Goal: Task Accomplishment & Management: Manage account settings

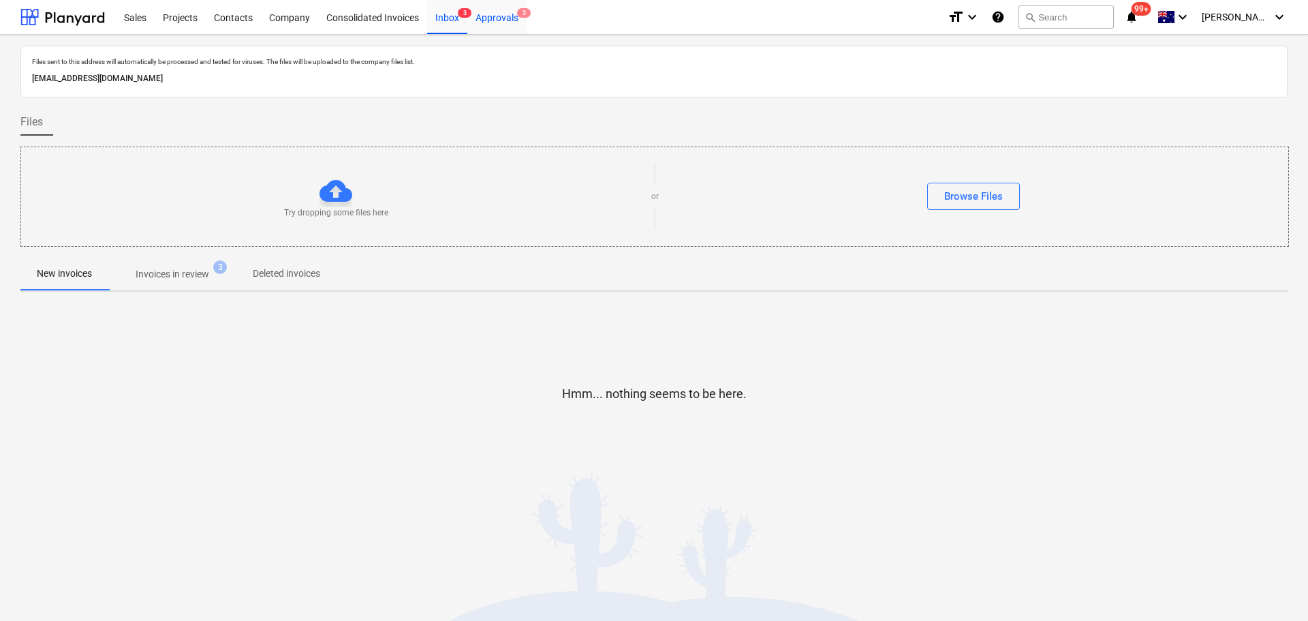
click at [491, 16] on div "Approvals 3" at bounding box center [496, 16] width 59 height 35
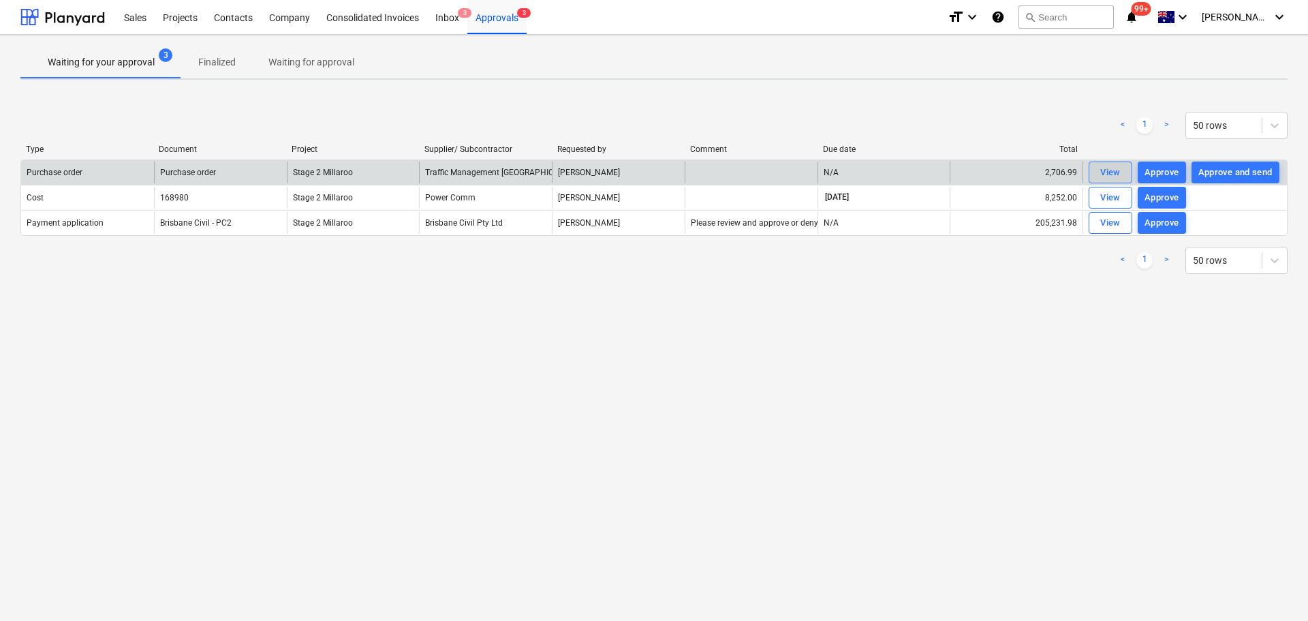
click at [1102, 174] on div "View" at bounding box center [1110, 173] width 20 height 16
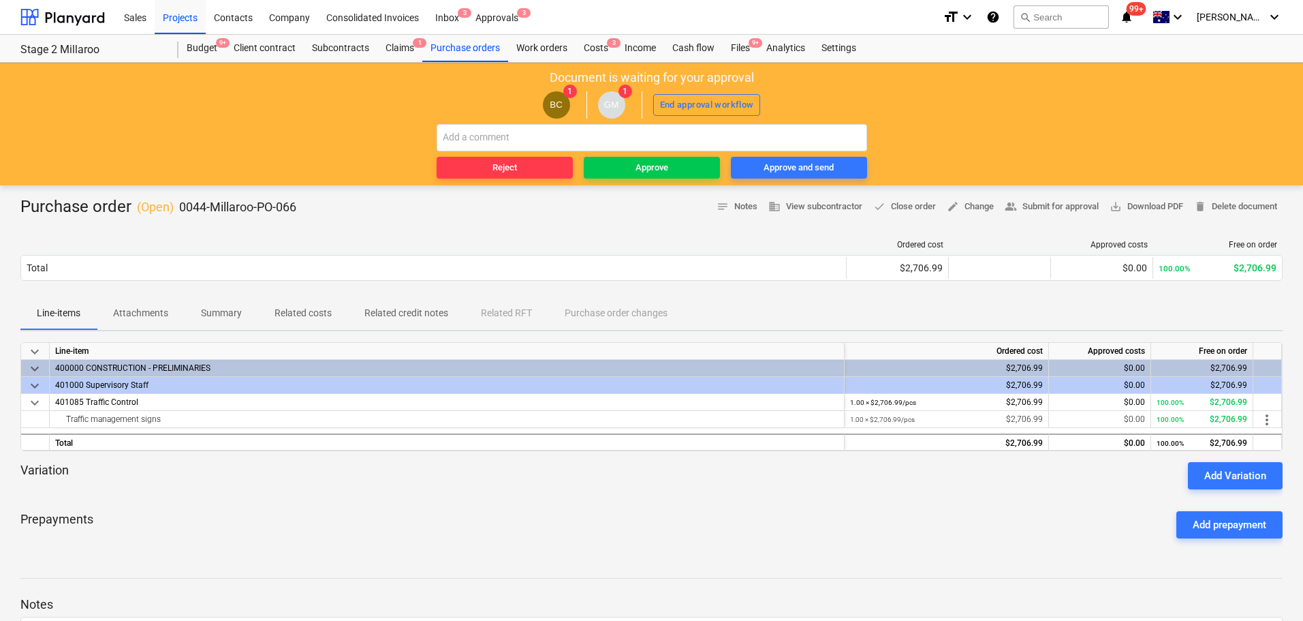
click at [140, 312] on p "Attachments" at bounding box center [140, 313] width 55 height 14
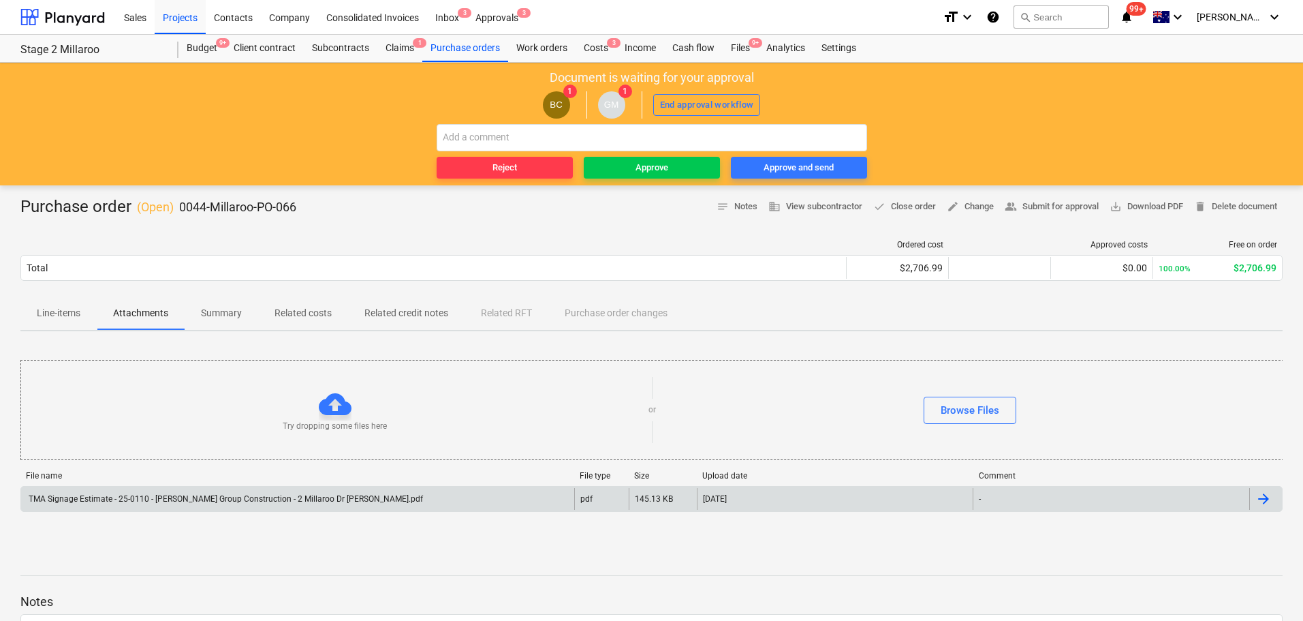
click at [140, 495] on div "TMA Signage Estimate - 25-0110 - [PERSON_NAME] Group Construction - 2 Millaroo …" at bounding box center [225, 499] width 396 height 10
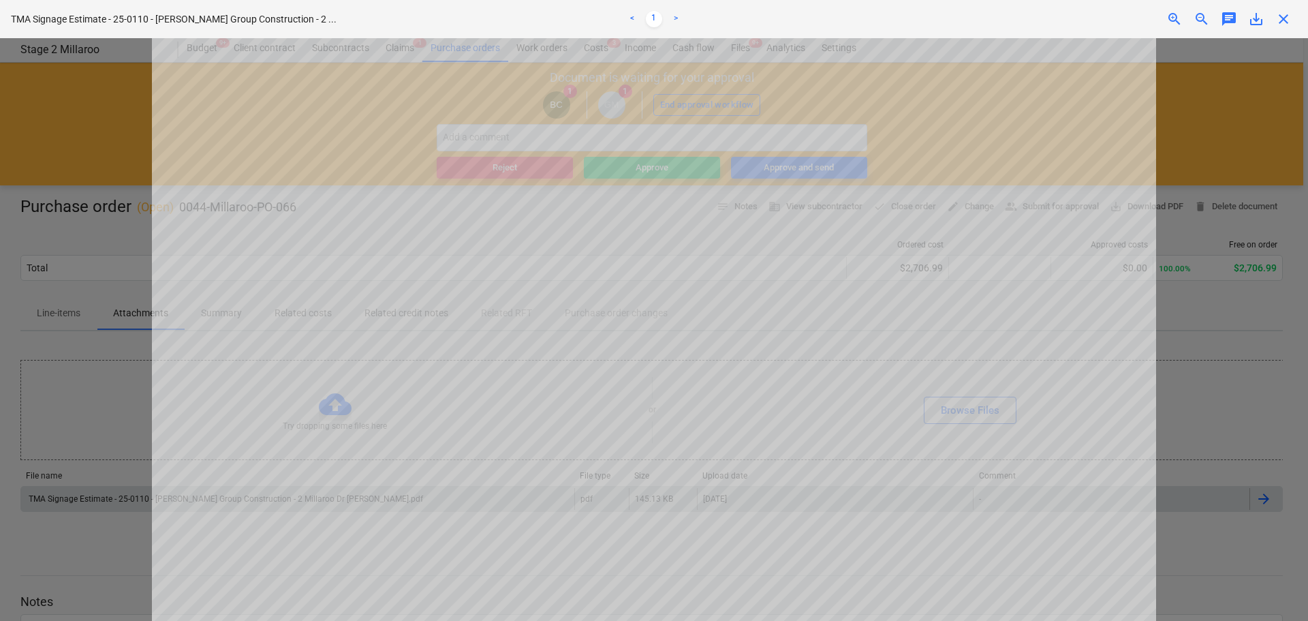
click at [1281, 20] on span "close" at bounding box center [1283, 19] width 16 height 16
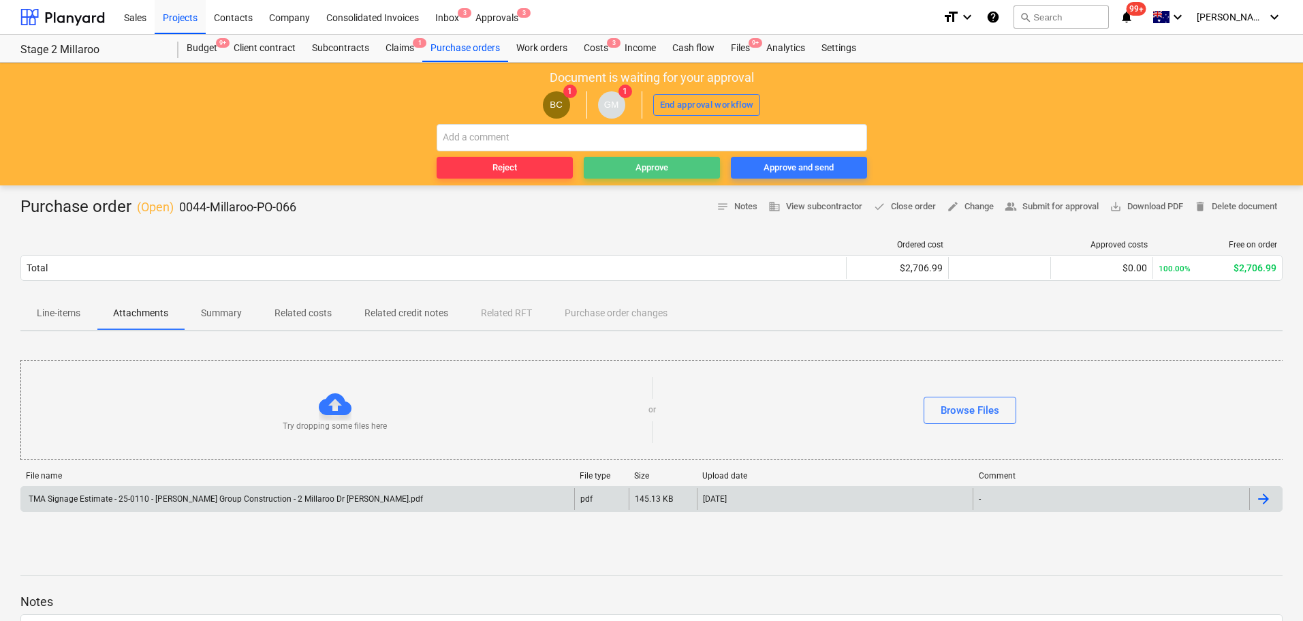
click at [617, 168] on span "Approve" at bounding box center [651, 168] width 125 height 16
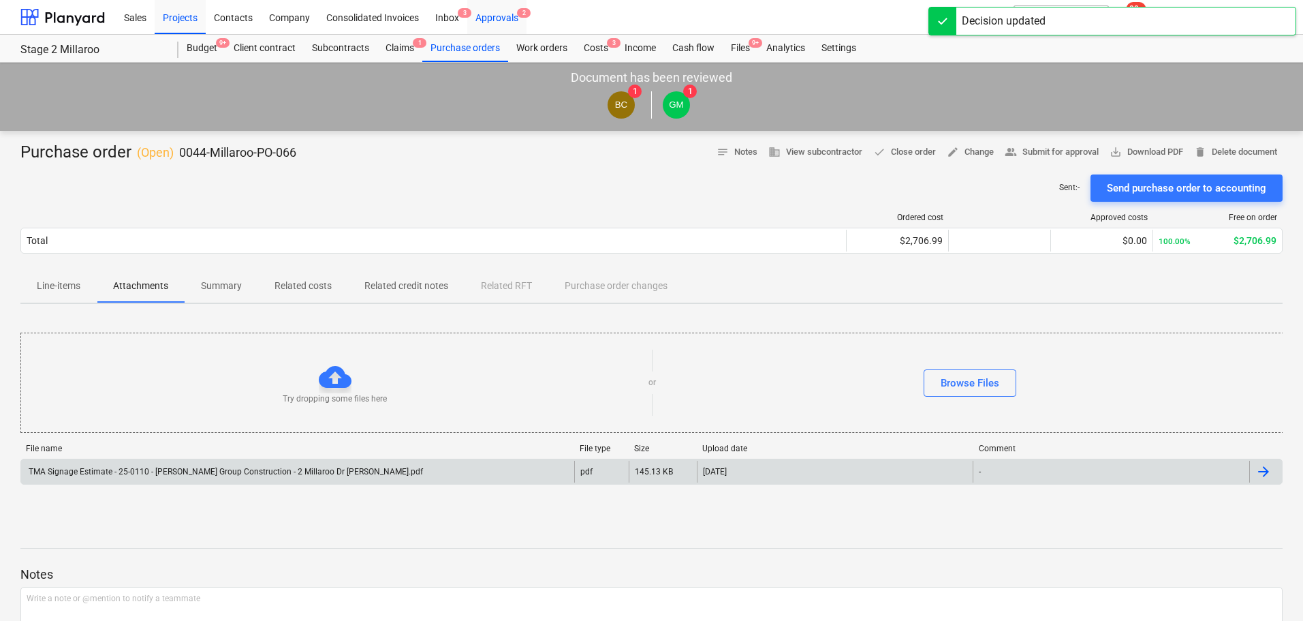
click at [498, 17] on div "Approvals 2" at bounding box center [496, 16] width 59 height 35
